Goal: Transaction & Acquisition: Subscribe to service/newsletter

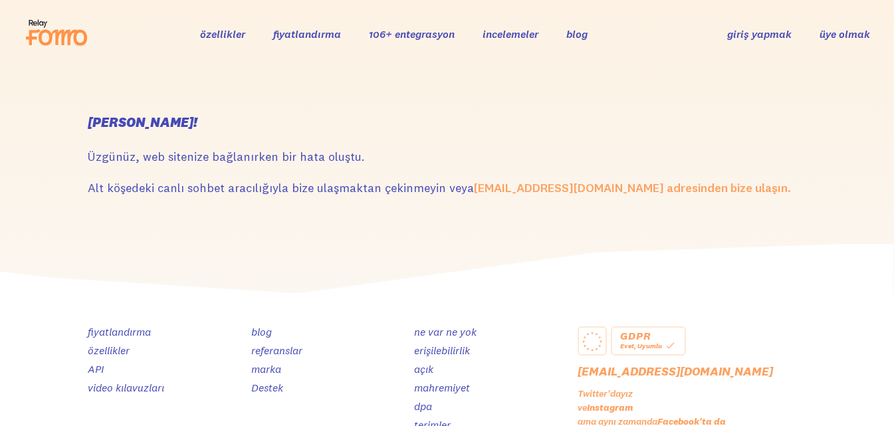
click at [838, 34] on font "üye olmak" at bounding box center [844, 33] width 50 height 13
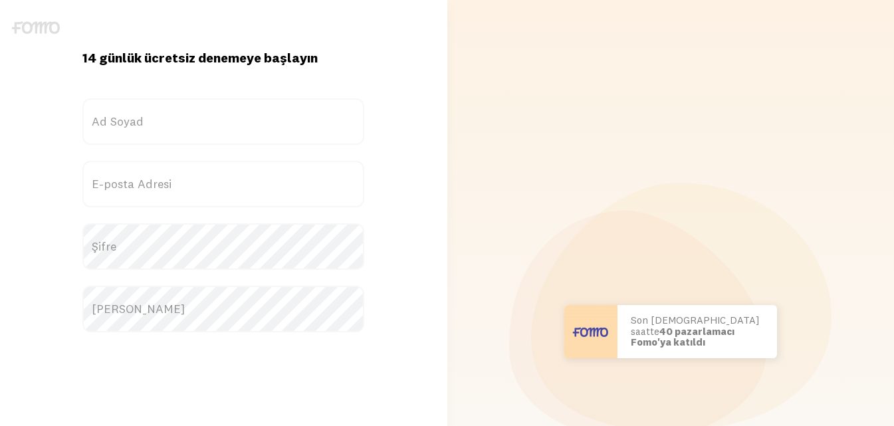
click at [169, 151] on form "Başlık Ad Soyad E-posta Adresi Şifre Şifre Onayı Devam etmek Kaydolduğunuzda Şa…" at bounding box center [223, 292] width 282 height 389
click at [132, 155] on form "Başlık Ad Soyad E-posta Adresi Şifre Şifre Onayı Devam etmek Kaydolduğunuzda Şa…" at bounding box center [223, 292] width 282 height 389
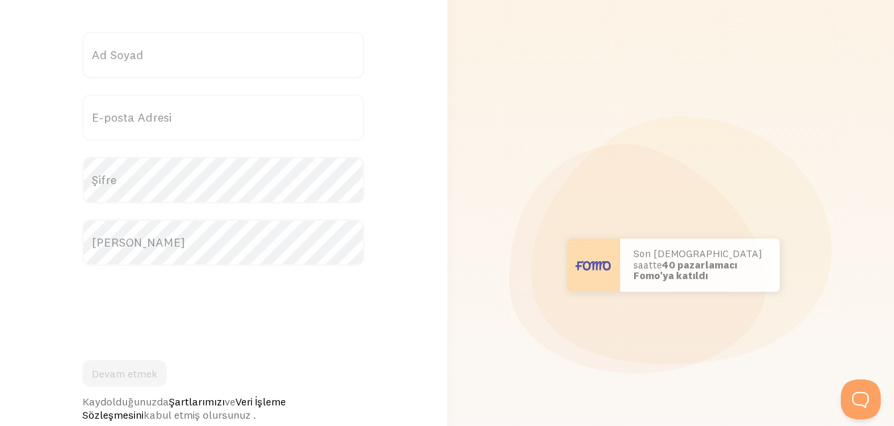
click at [124, 58] on font "Ad Soyad" at bounding box center [118, 54] width 52 height 15
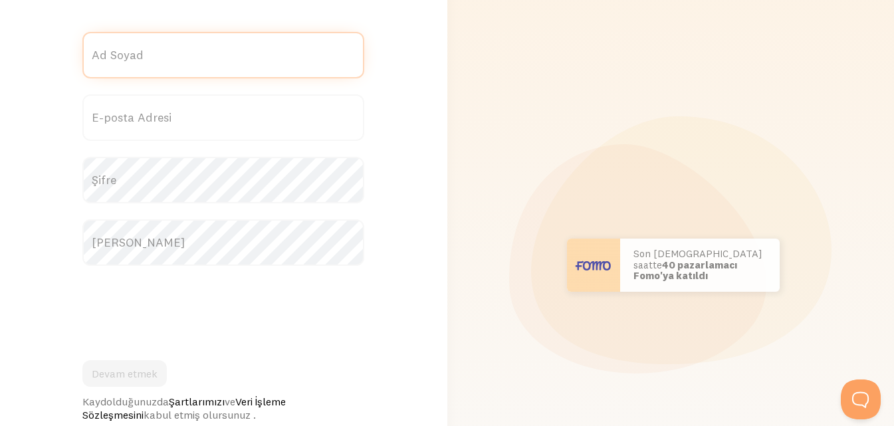
click at [124, 58] on input "Ad Soyad" at bounding box center [223, 55] width 282 height 47
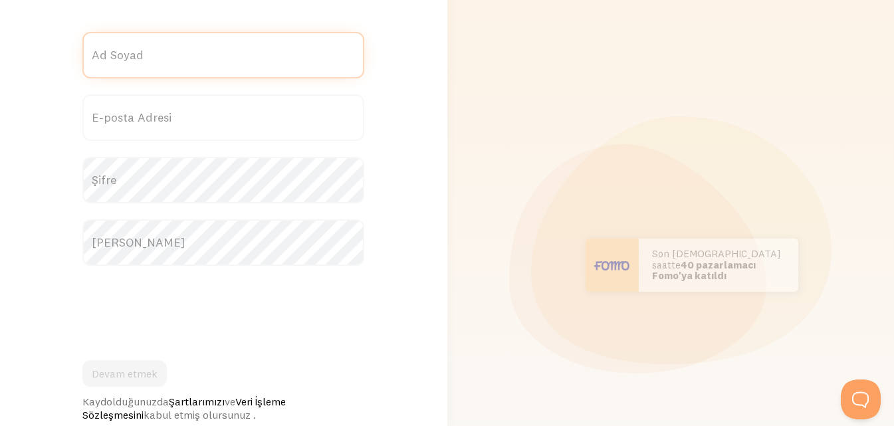
scroll to position [0, 0]
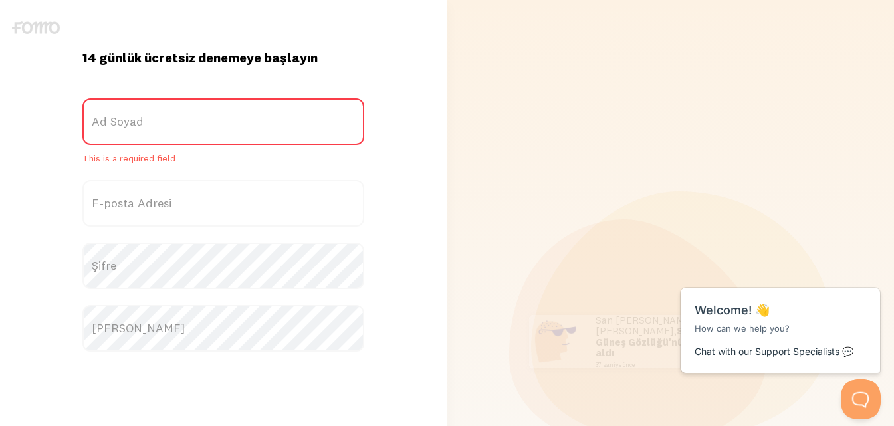
click at [136, 119] on font "Ad Soyad" at bounding box center [118, 121] width 52 height 15
click at [136, 119] on input "Ad Soyad" at bounding box center [223, 121] width 282 height 47
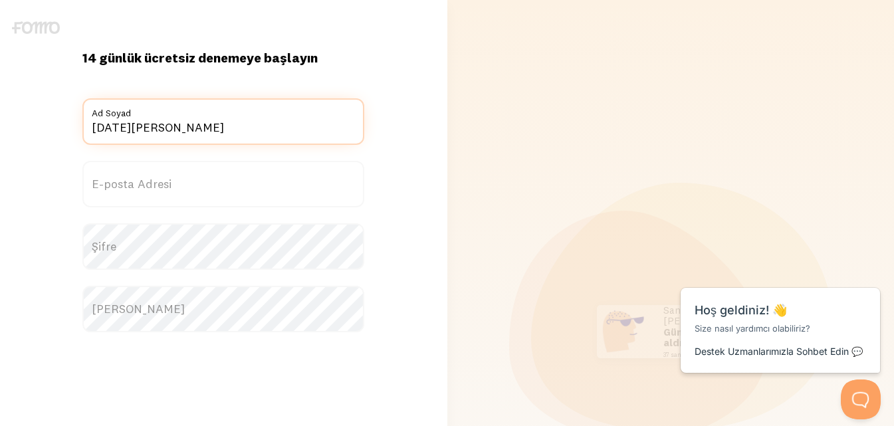
type input "ramazan gök"
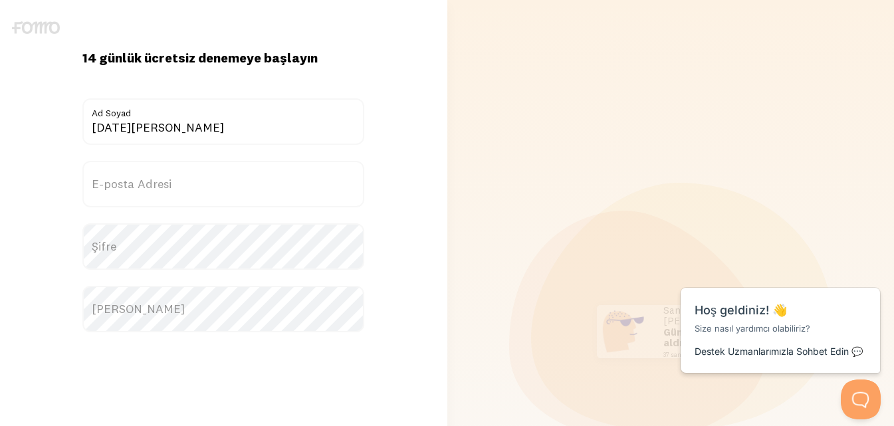
click at [142, 179] on font "E-posta Adresi" at bounding box center [132, 183] width 80 height 15
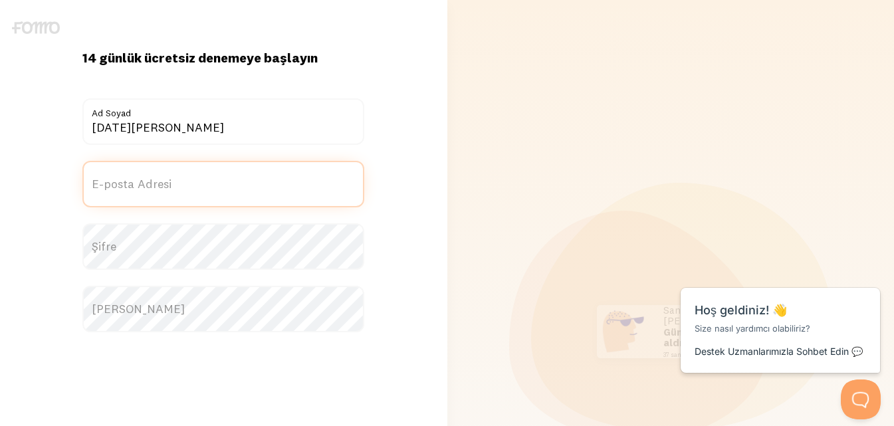
click at [142, 179] on input "E-posta Adresi" at bounding box center [223, 184] width 282 height 47
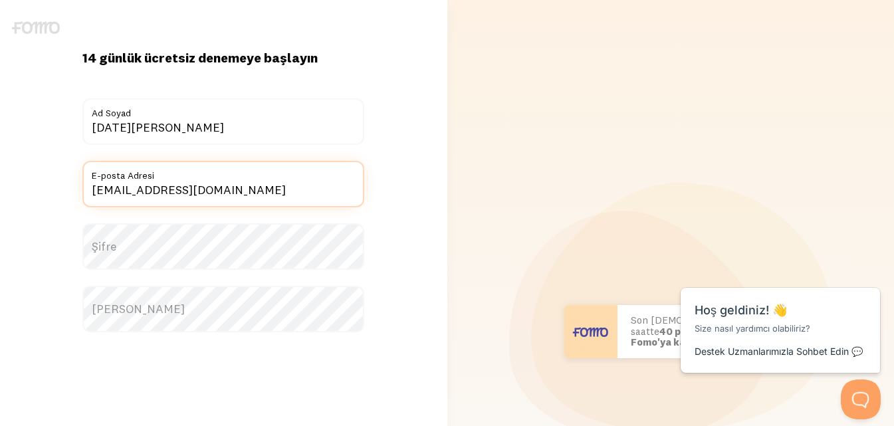
type input "almiladestekk@gmail.com"
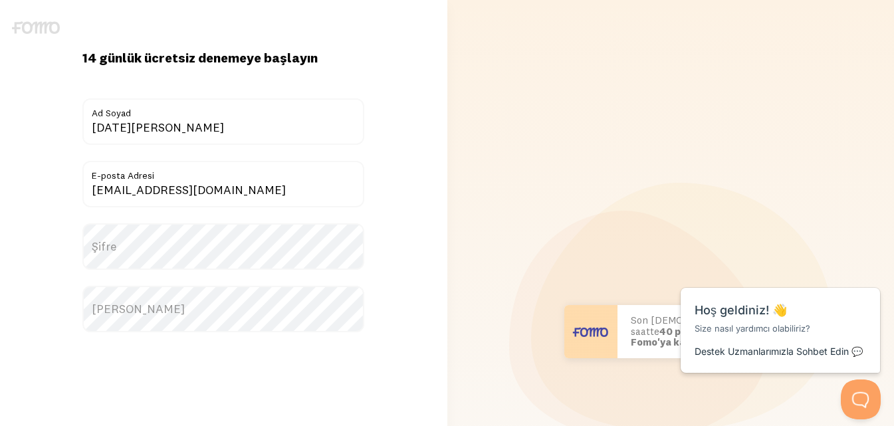
click at [167, 245] on label "Şifre" at bounding box center [223, 246] width 282 height 47
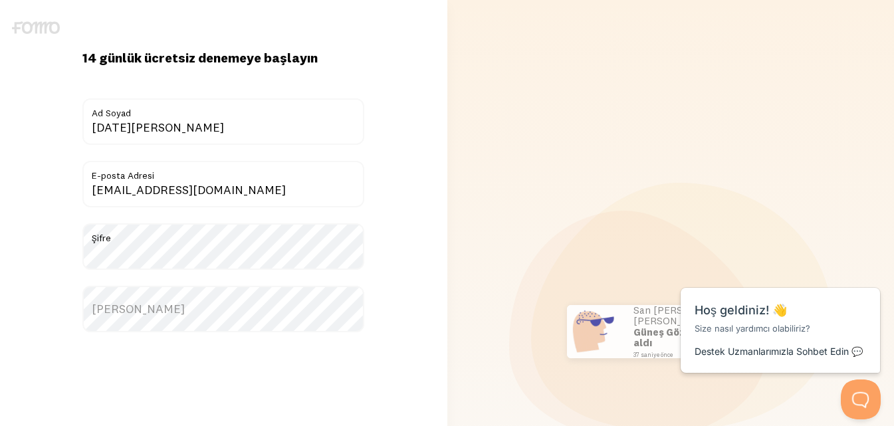
click at [146, 306] on font "Şifre Onayı" at bounding box center [138, 308] width 93 height 15
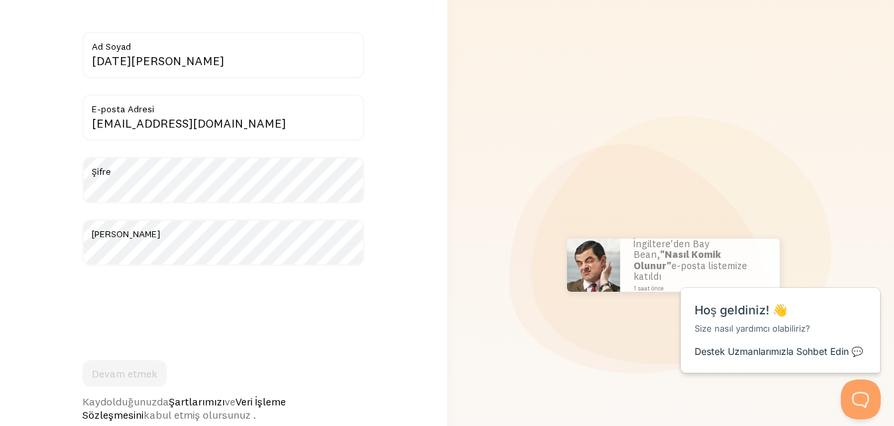
scroll to position [133, 0]
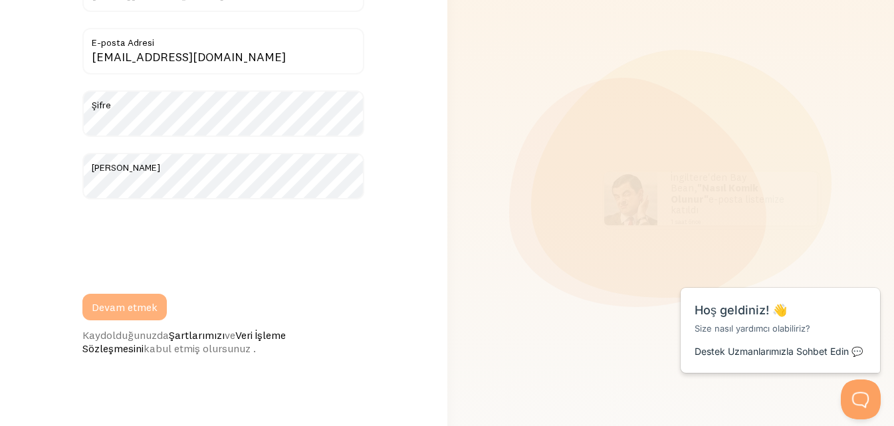
click at [145, 300] on font "Devam etmek" at bounding box center [125, 306] width 66 height 13
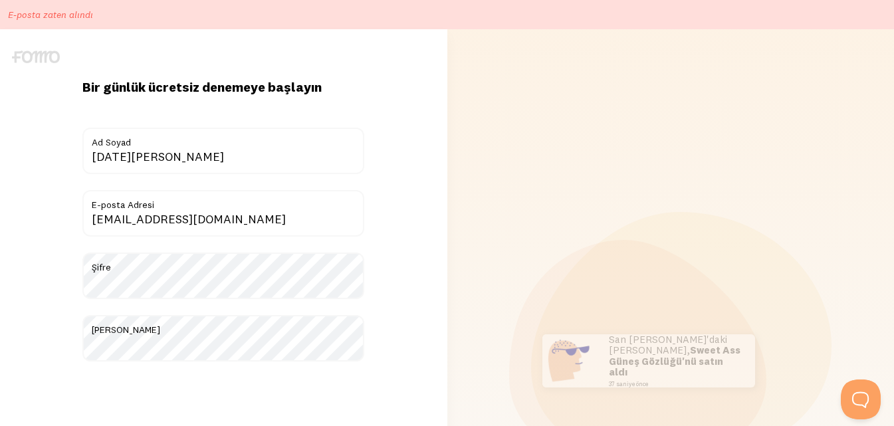
click at [331, 106] on div "Bir günlük ücretsiz denemeye başlayın Bugün {{count}} kişi kaydoldu! Başlık [DA…" at bounding box center [223, 360] width 298 height 565
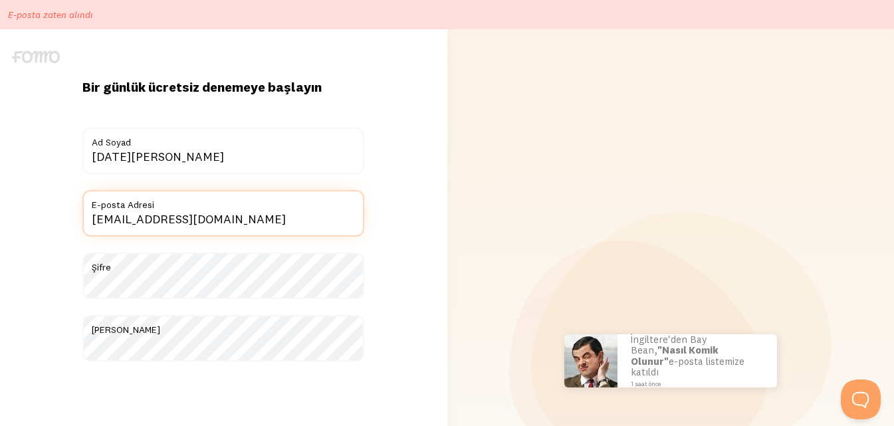
drag, startPoint x: 165, startPoint y: 223, endPoint x: 96, endPoint y: 220, distance: 69.8
click at [96, 220] on input "almiladestekk@gmail.com" at bounding box center [223, 213] width 282 height 47
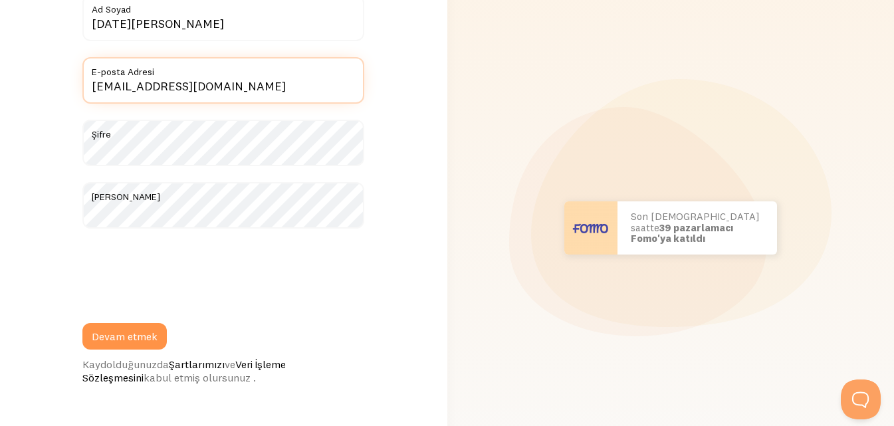
scroll to position [266, 0]
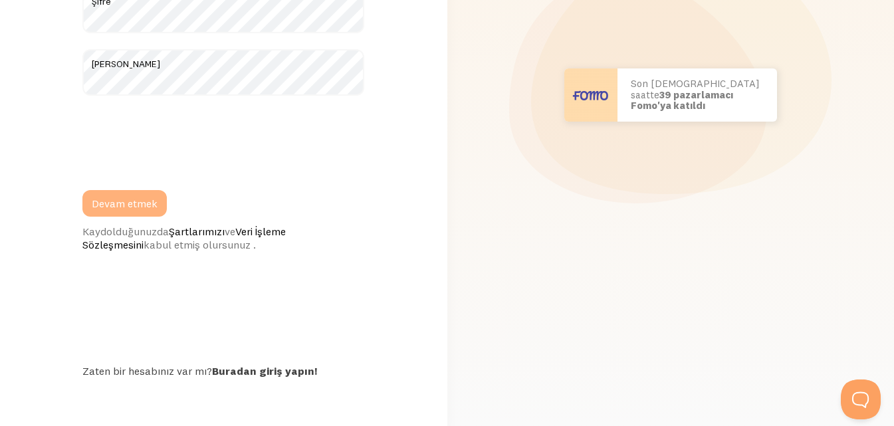
type input "rgok9966@gmail.com"
click at [143, 203] on font "Devam etmek" at bounding box center [125, 203] width 66 height 13
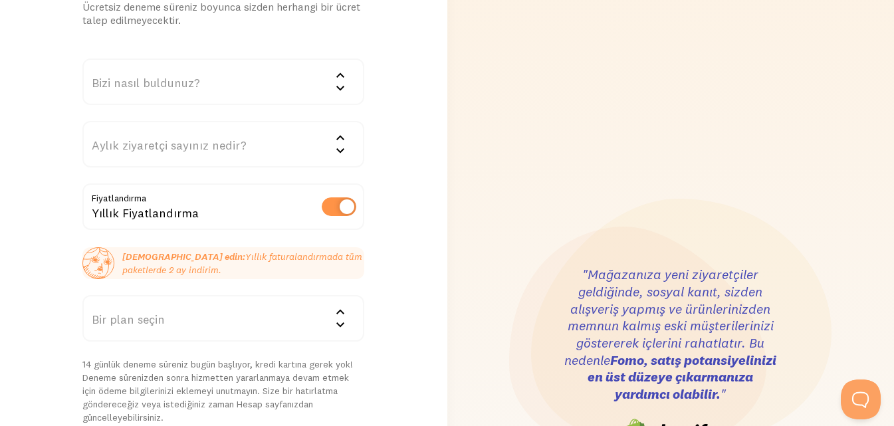
scroll to position [133, 0]
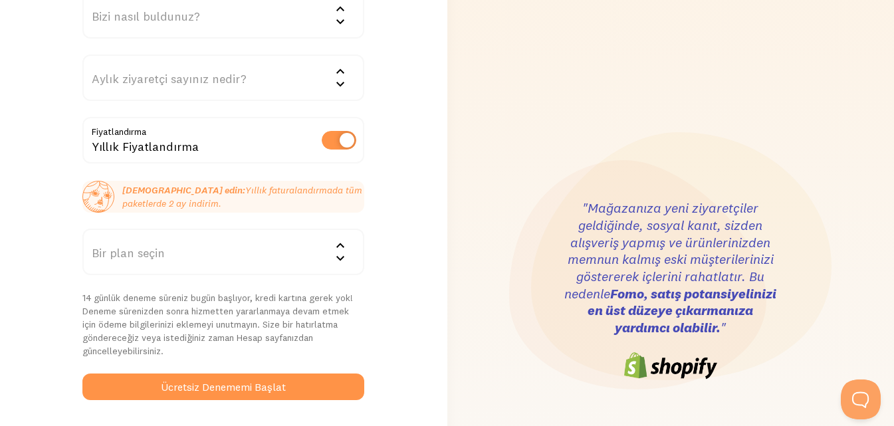
click at [340, 239] on icon at bounding box center [340, 246] width 16 height 16
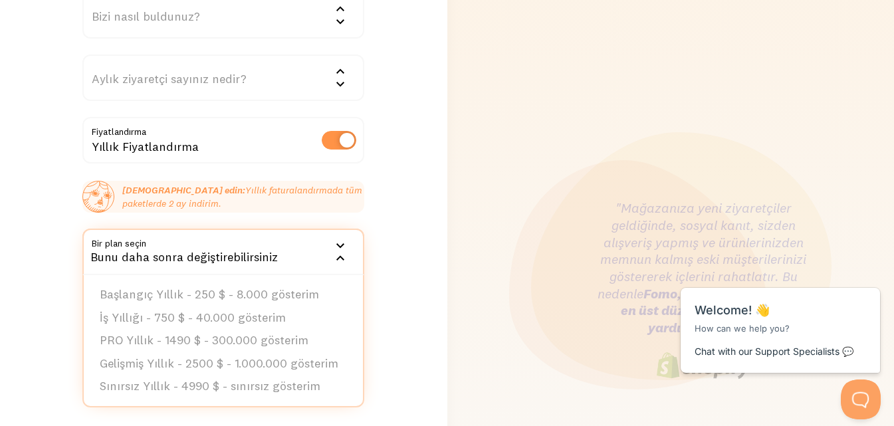
scroll to position [0, 0]
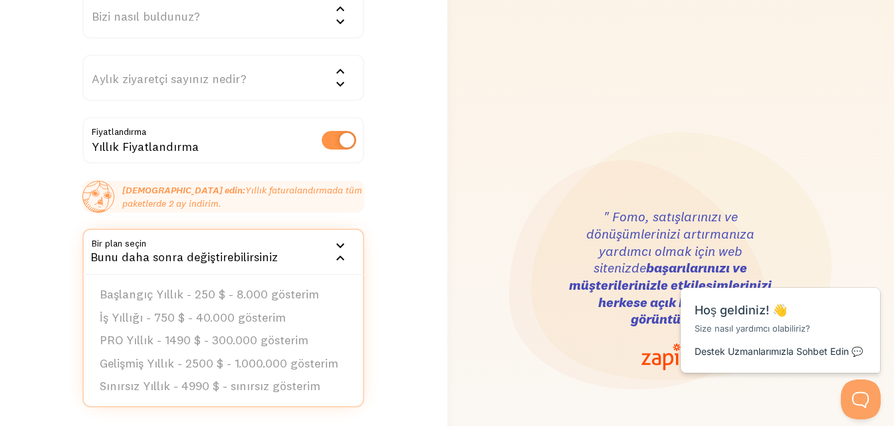
click at [375, 207] on div "Harika, seni ayarlayalım! Ücretsiz deneme süreniz boyunca sizden herhangi bir ü…" at bounding box center [223, 290] width 447 height 748
